Goal: Information Seeking & Learning: Learn about a topic

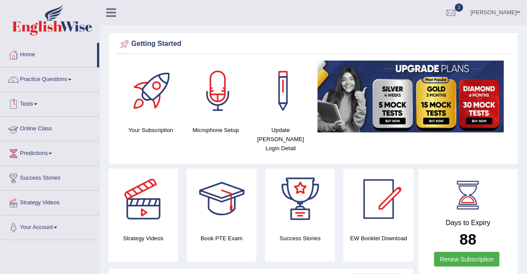
click at [27, 128] on link "Online Class" at bounding box center [49, 128] width 99 height 22
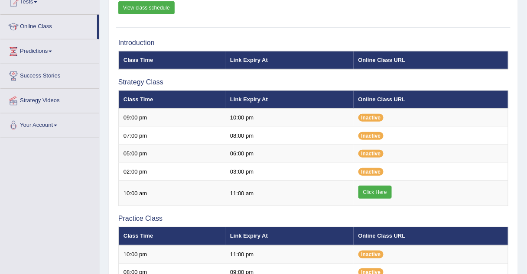
scroll to position [127, 0]
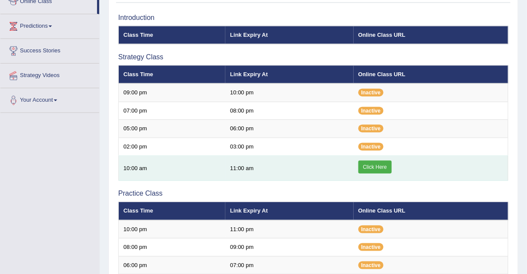
click at [372, 168] on link "Click Here" at bounding box center [375, 167] width 33 height 13
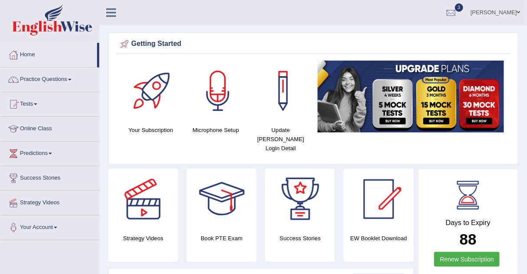
click at [50, 80] on link "Practice Questions" at bounding box center [49, 79] width 99 height 22
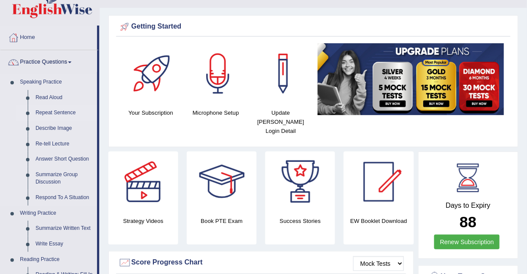
scroll to position [18, 0]
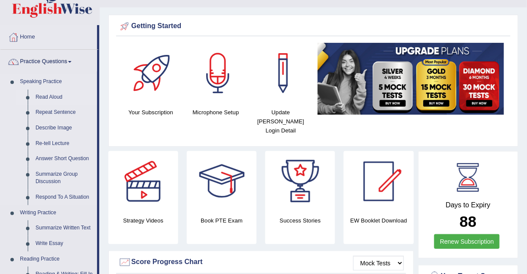
click at [51, 95] on link "Read Aloud" at bounding box center [64, 98] width 65 height 16
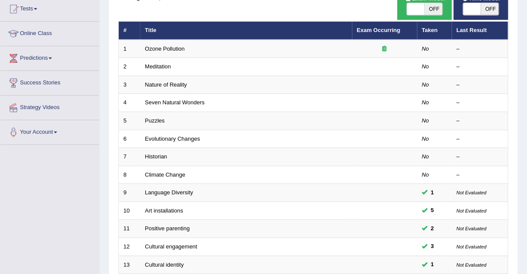
scroll to position [95, 0]
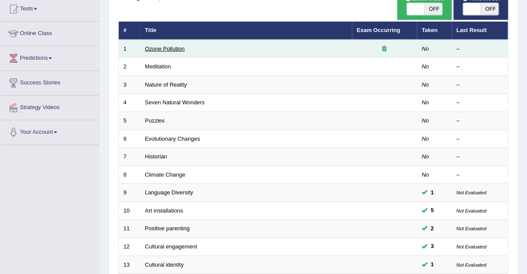
click at [163, 46] on link "Ozone Pollution" at bounding box center [165, 49] width 40 height 7
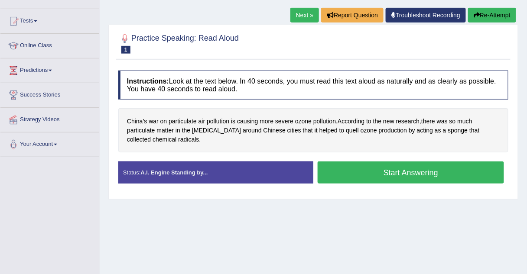
scroll to position [85, 0]
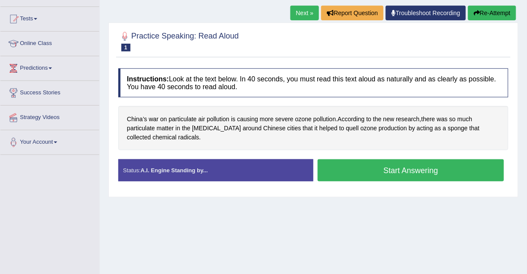
click at [312, 9] on link "Next »" at bounding box center [305, 13] width 29 height 15
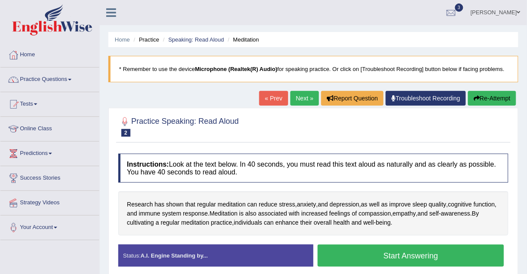
click at [300, 96] on link "Next »" at bounding box center [305, 98] width 29 height 15
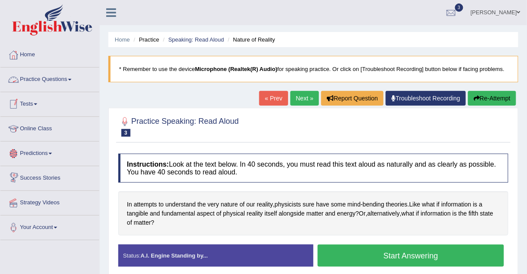
click at [28, 78] on link "Practice Questions" at bounding box center [49, 79] width 99 height 22
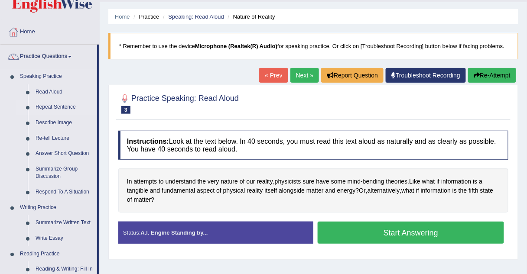
scroll to position [23, 0]
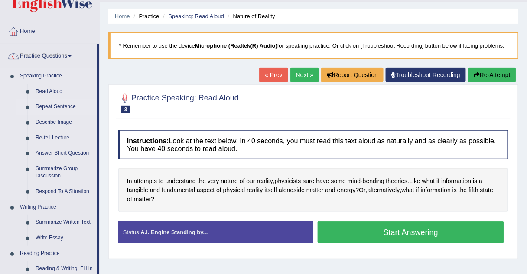
click at [41, 107] on link "Repeat Sentence" at bounding box center [64, 107] width 65 height 16
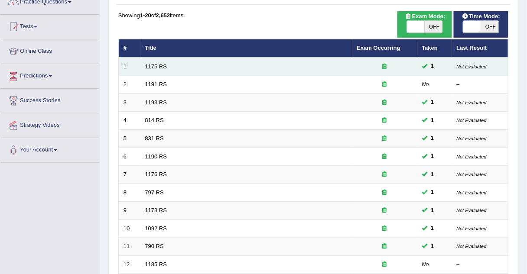
scroll to position [78, 0]
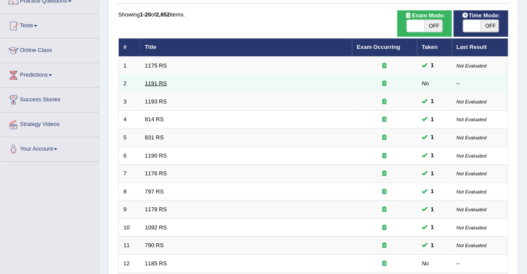
click at [152, 83] on link "1191 RS" at bounding box center [156, 83] width 22 height 7
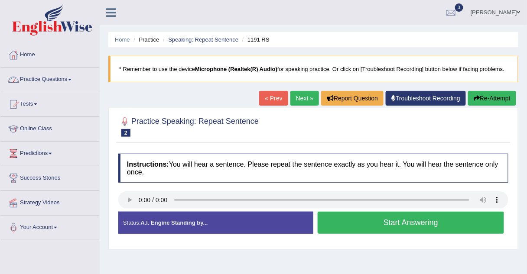
click at [52, 78] on link "Practice Questions" at bounding box center [49, 79] width 99 height 22
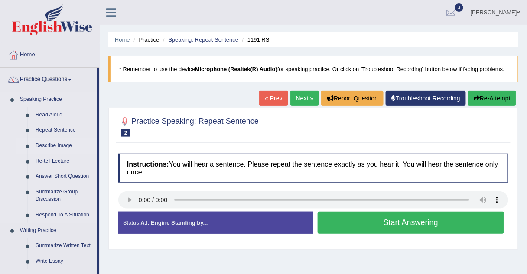
click at [51, 146] on link "Describe Image" at bounding box center [64, 146] width 65 height 16
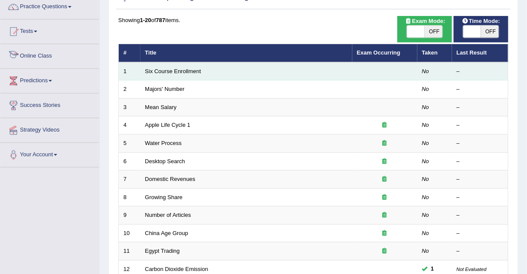
scroll to position [73, 0]
click at [158, 71] on link "Six Course Enrollment" at bounding box center [173, 71] width 56 height 7
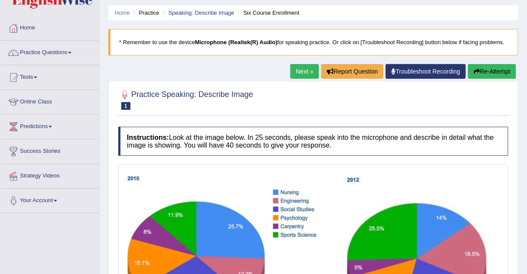
scroll to position [26, 0]
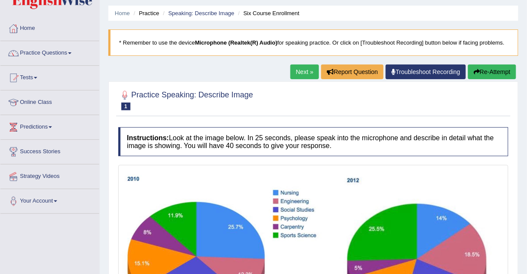
click at [303, 66] on link "Next »" at bounding box center [305, 72] width 29 height 15
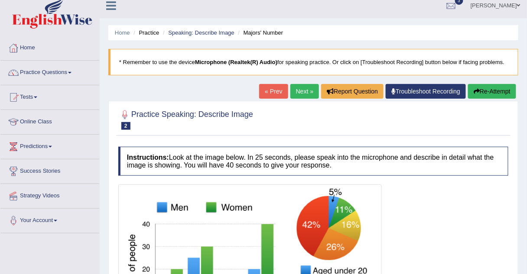
scroll to position [7, 0]
click at [301, 88] on link "Next »" at bounding box center [305, 91] width 29 height 15
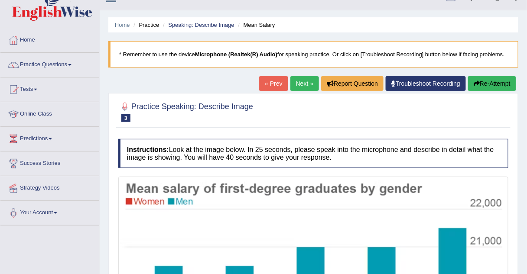
scroll to position [3, 0]
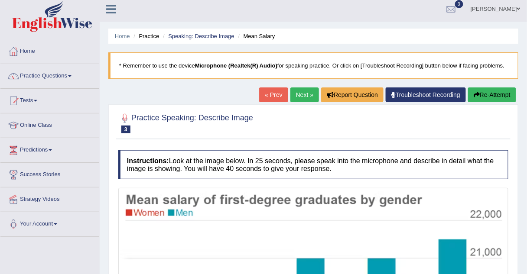
click at [299, 90] on link "Next »" at bounding box center [305, 95] width 29 height 15
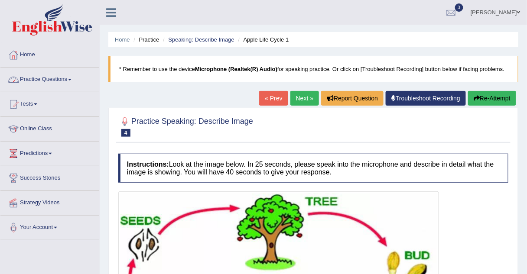
click at [67, 78] on link "Practice Questions" at bounding box center [49, 79] width 99 height 22
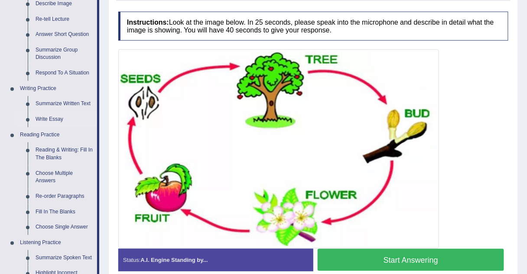
scroll to position [144, 0]
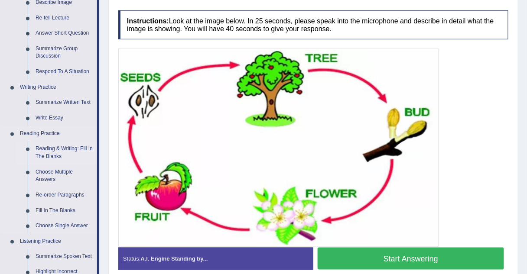
click at [40, 149] on link "Reading & Writing: Fill In The Blanks" at bounding box center [64, 152] width 65 height 23
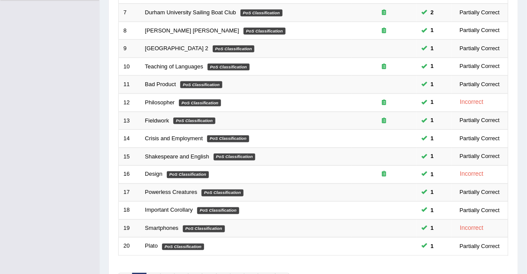
scroll to position [296, 0]
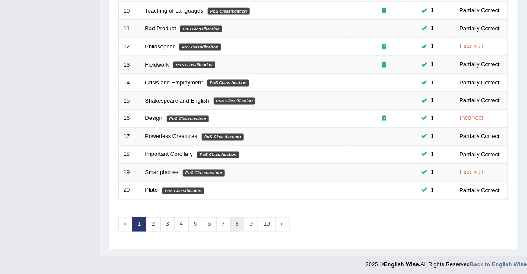
click at [235, 219] on link "8" at bounding box center [237, 225] width 14 height 14
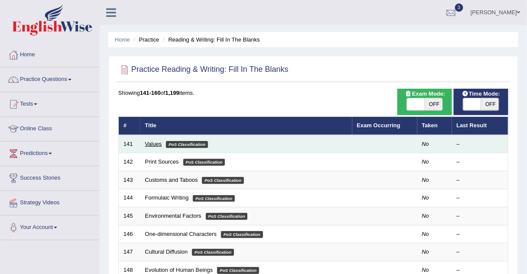
click at [151, 146] on link "Values" at bounding box center [153, 144] width 17 height 7
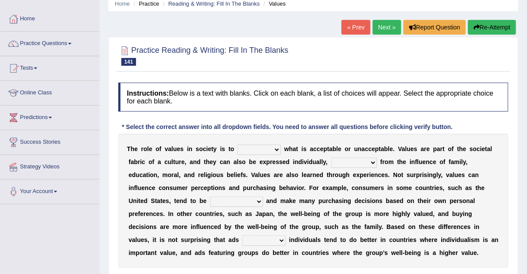
scroll to position [43, 0]
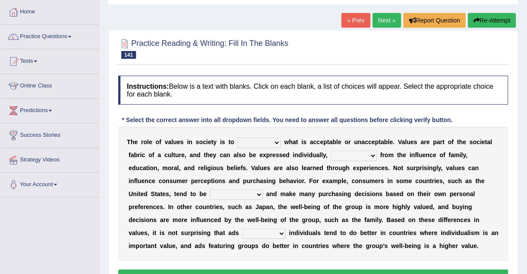
click at [239, 141] on select "prostate dictate facilitate refine" at bounding box center [259, 143] width 43 height 10
select select "dictate"
click at [238, 138] on select "prostate dictate facilitate refine" at bounding box center [259, 143] width 43 height 10
click at [331, 154] on select "rise descending raising arising" at bounding box center [354, 156] width 46 height 10
select select "raising"
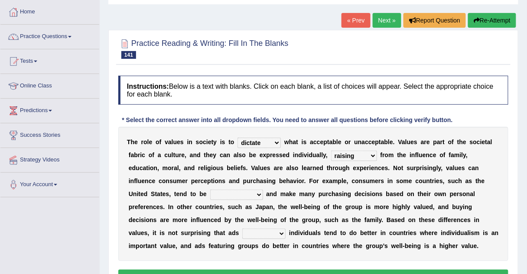
click at [331, 151] on select "rise descending raising arising" at bounding box center [354, 156] width 46 height 10
click at [263, 190] on select "moralistic ritualistic linguistic individualistic" at bounding box center [236, 195] width 53 height 10
select select "individualistic"
click at [263, 190] on select "moralistic ritualistic linguistic individualistic" at bounding box center [236, 195] width 53 height 10
click at [286, 229] on select "venturing capturing suturing featuring" at bounding box center [263, 234] width 43 height 10
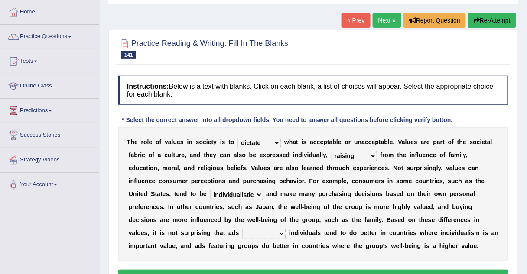
click at [263, 190] on select "moralistic ritualistic linguistic individualistic" at bounding box center [236, 195] width 53 height 10
click at [286, 229] on select "venturing capturing suturing featuring" at bounding box center [263, 234] width 43 height 10
select select "featuring"
click at [286, 229] on select "venturing capturing suturing featuring" at bounding box center [263, 234] width 43 height 10
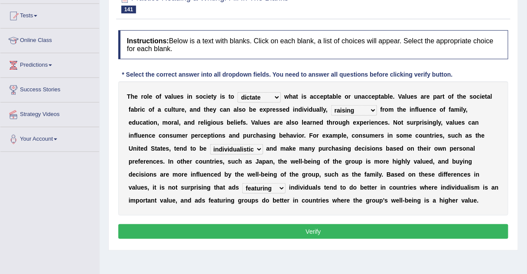
scroll to position [88, 0]
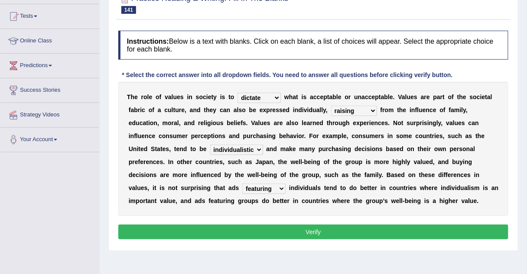
click at [310, 229] on button "Verify" at bounding box center [313, 232] width 390 height 15
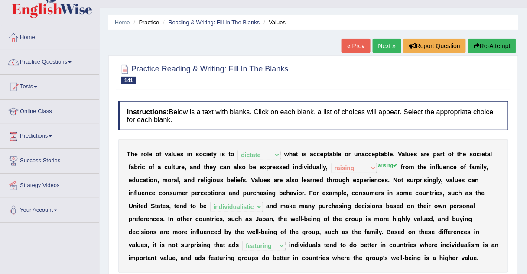
scroll to position [0, 0]
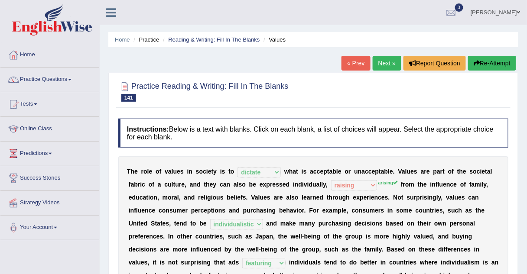
click at [375, 65] on link "Next »" at bounding box center [387, 63] width 29 height 15
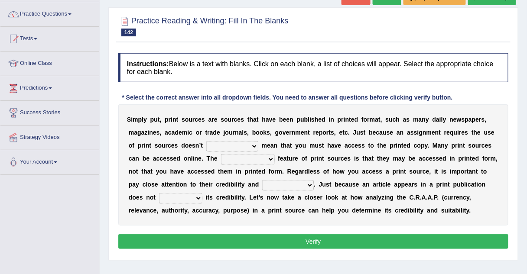
click at [206, 146] on select "necessarily aggressively momentously indecisively" at bounding box center [232, 146] width 52 height 10
select select "necessarily"
click at [206, 141] on select "necessarily aggressively momentously indecisively" at bounding box center [232, 146] width 52 height 10
click at [221, 159] on select "brainwashing distinguishing refurbishing establishing" at bounding box center [248, 159] width 54 height 10
click at [109, 175] on div "Practice Reading & Writing: Fill In The Blanks 142 Print Sources Instructions: …" at bounding box center [313, 134] width 410 height 254
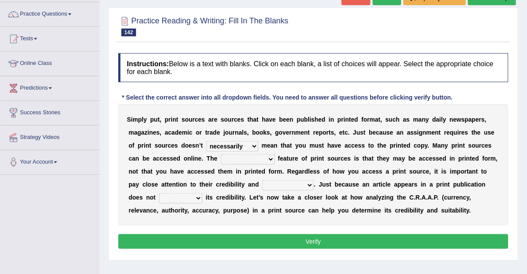
click at [221, 157] on select "brainwashing distinguishing refurbishing establishing" at bounding box center [248, 159] width 54 height 10
select select "establishing"
click at [221, 154] on select "brainwashing distinguishing refurbishing establishing" at bounding box center [248, 159] width 54 height 10
click at [262, 185] on select "compatibility conductibility susceptibility reliability" at bounding box center [288, 185] width 52 height 10
select select "compatibility"
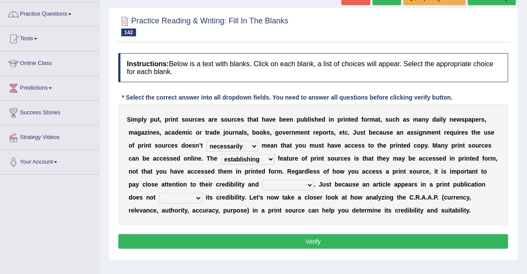
click at [262, 180] on select "compatibility conductibility susceptibility reliability" at bounding box center [288, 185] width 52 height 10
click at [203, 193] on select "reassure ensure issue ensue" at bounding box center [180, 198] width 43 height 10
select select "ensure"
click at [203, 193] on select "reassure ensure issue ensue" at bounding box center [180, 198] width 43 height 10
click at [371, 240] on button "Verify" at bounding box center [313, 242] width 390 height 15
